Goal: Obtain resource: Download file/media

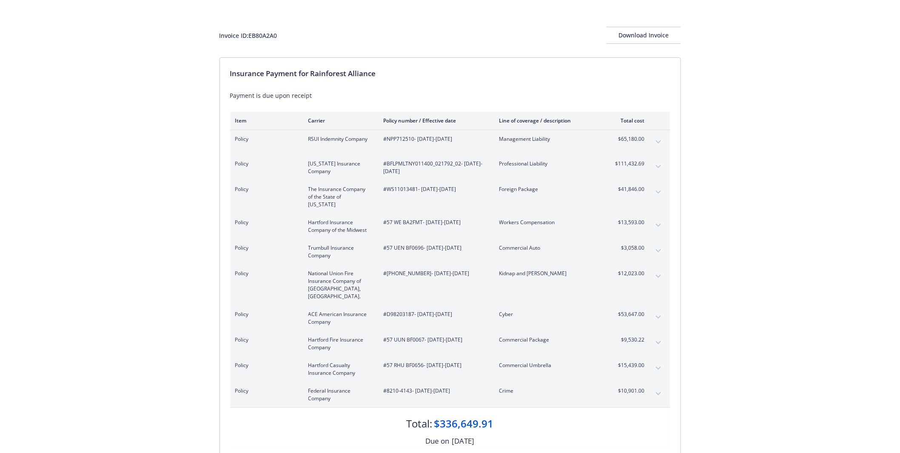
scroll to position [47, 0]
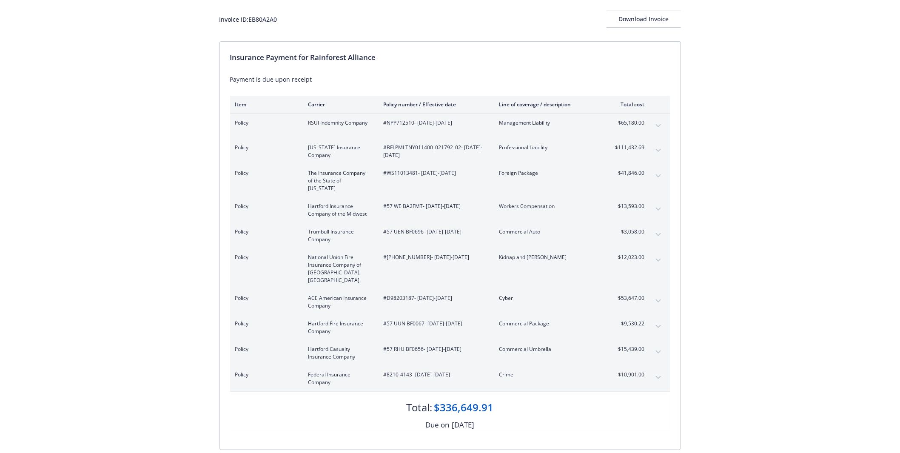
click at [274, 20] on div "Invoice ID: EB80A2A0" at bounding box center [249, 19] width 58 height 9
drag, startPoint x: 284, startPoint y: 20, endPoint x: 205, endPoint y: 18, distance: 78.7
click at [205, 18] on div "Invoice ID: EB80A2A0 Download Invoice Insurance Payment for Rainforest Alliance…" at bounding box center [450, 236] width 900 height 507
copy div "Invoice ID: EB80A2A0"
